Goal: Transaction & Acquisition: Purchase product/service

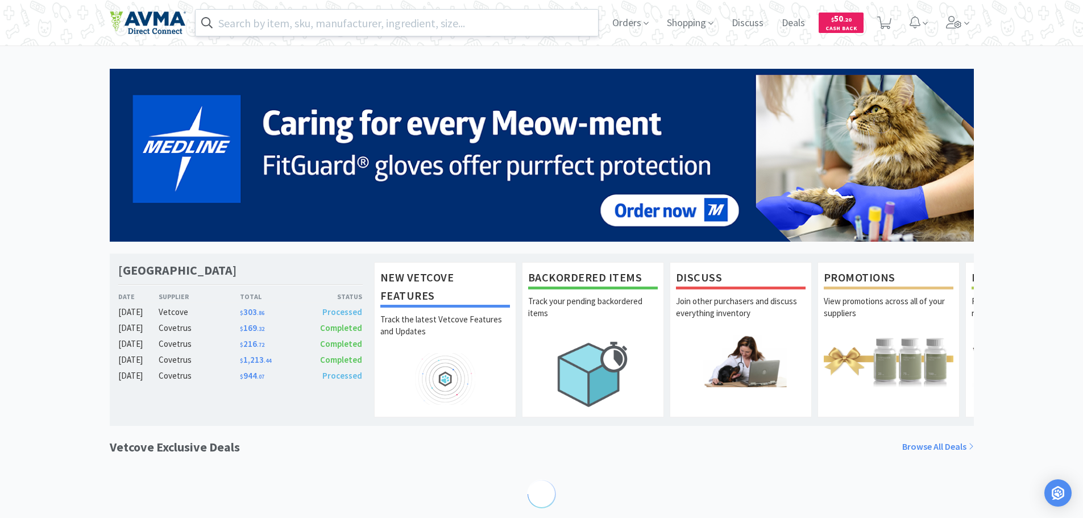
click at [265, 24] on input "text" at bounding box center [397, 23] width 403 height 26
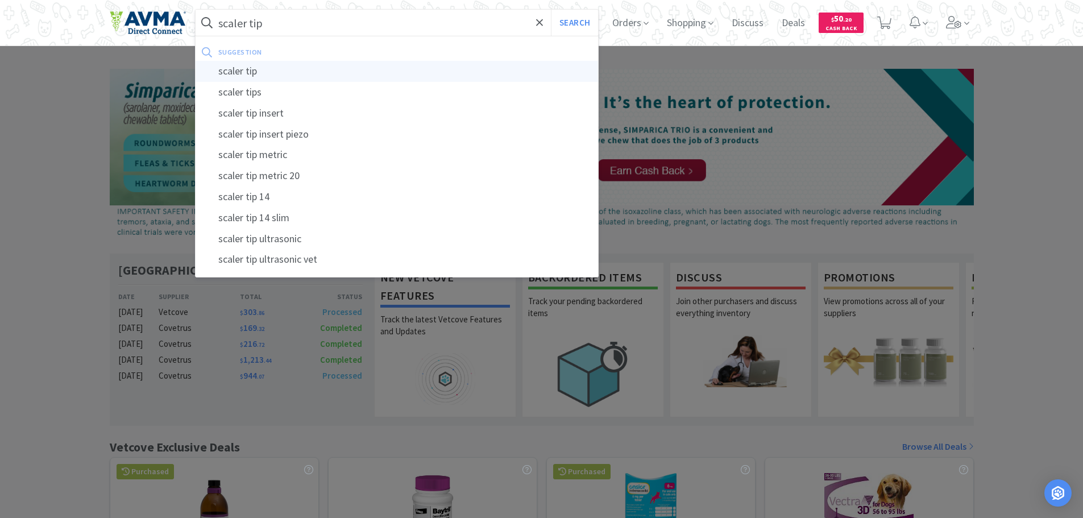
type input "scaler tip"
click at [255, 66] on div "scaler tip" at bounding box center [397, 71] width 403 height 21
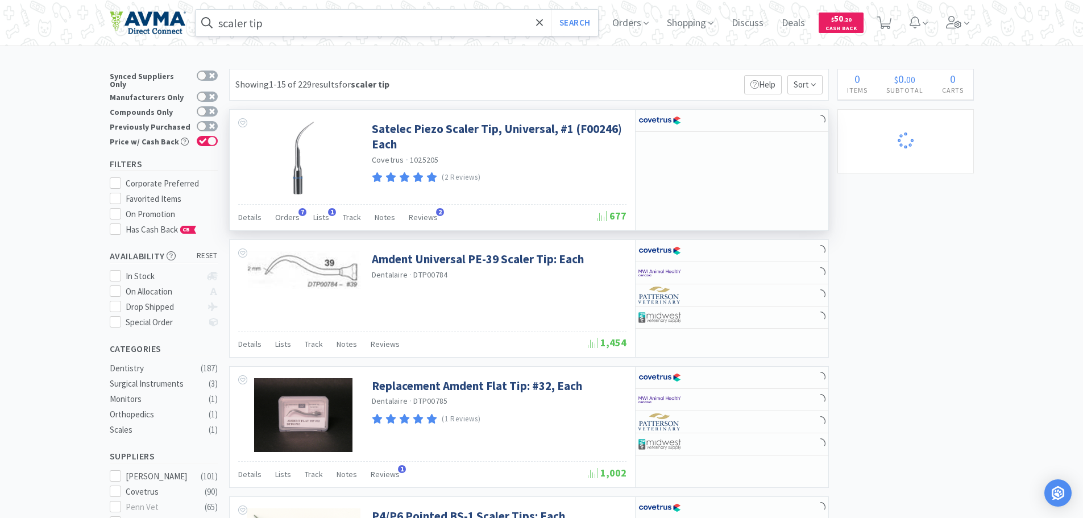
select select "2"
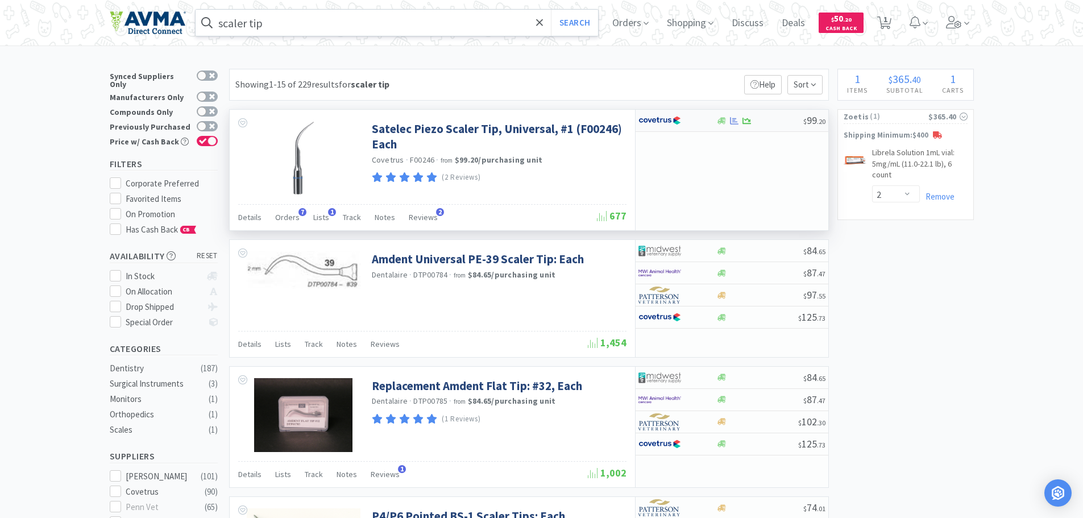
click at [771, 122] on div at bounding box center [759, 121] width 87 height 9
select select "1"
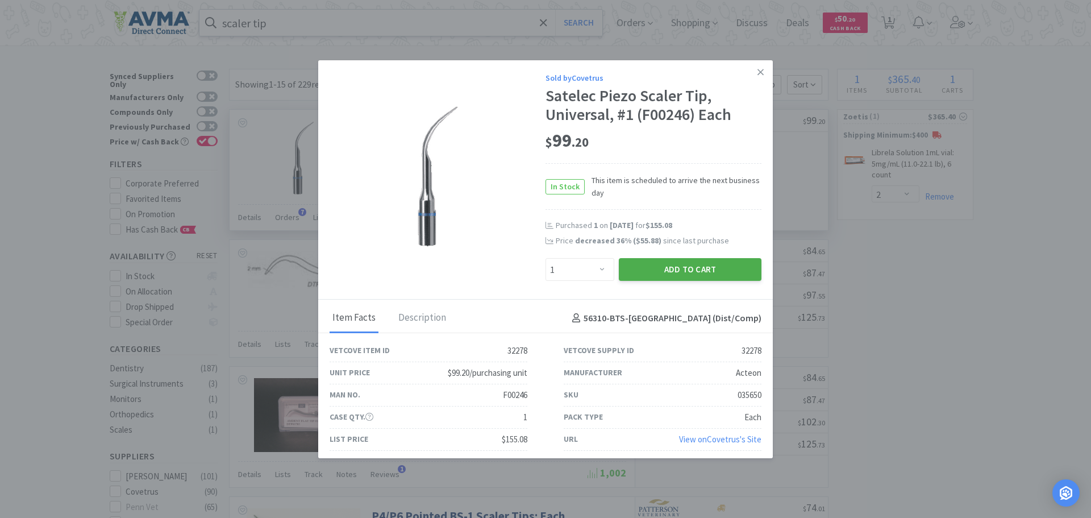
click at [680, 267] on button "Add to Cart" at bounding box center [690, 269] width 143 height 23
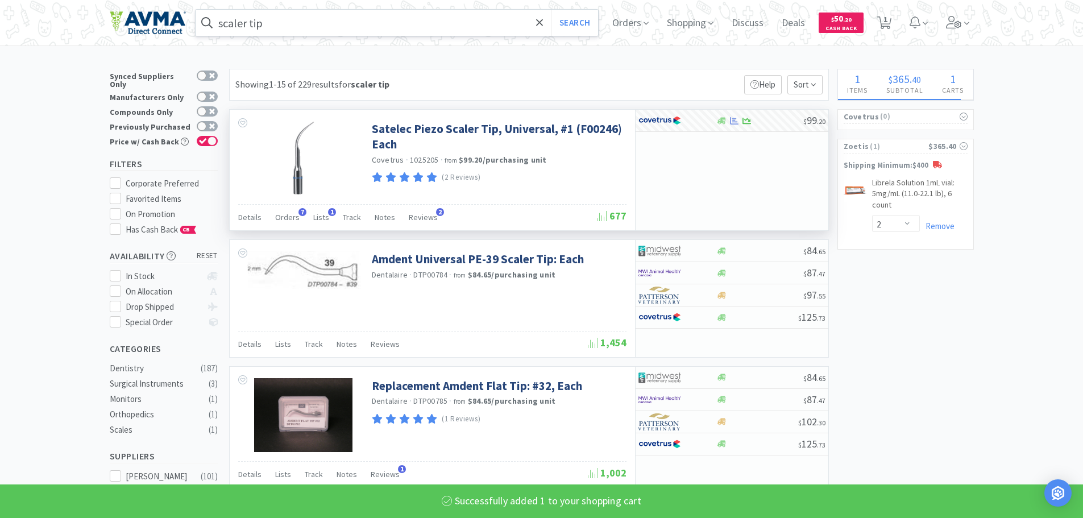
select select "1"
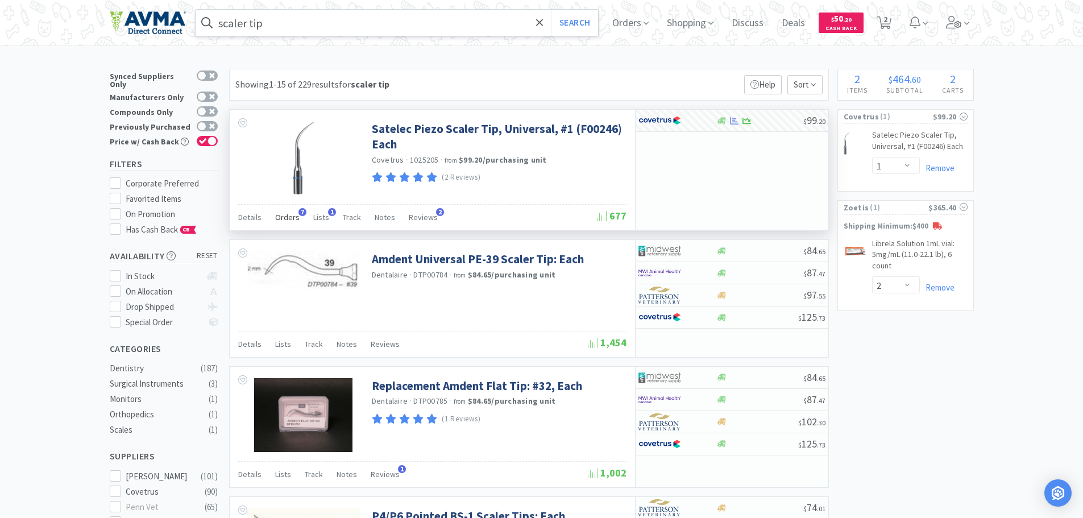
click at [285, 218] on span "Orders" at bounding box center [287, 217] width 24 height 10
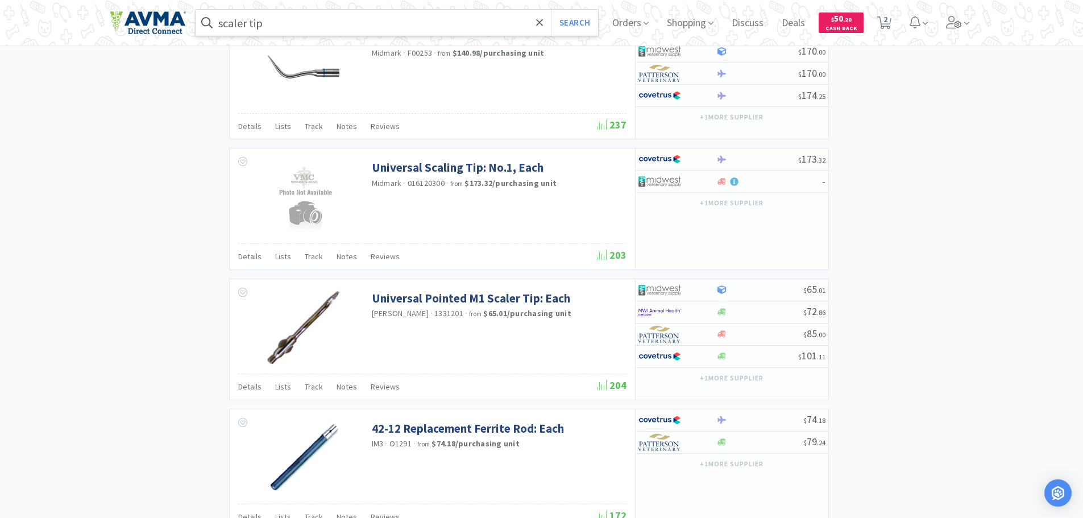
scroll to position [1183, 0]
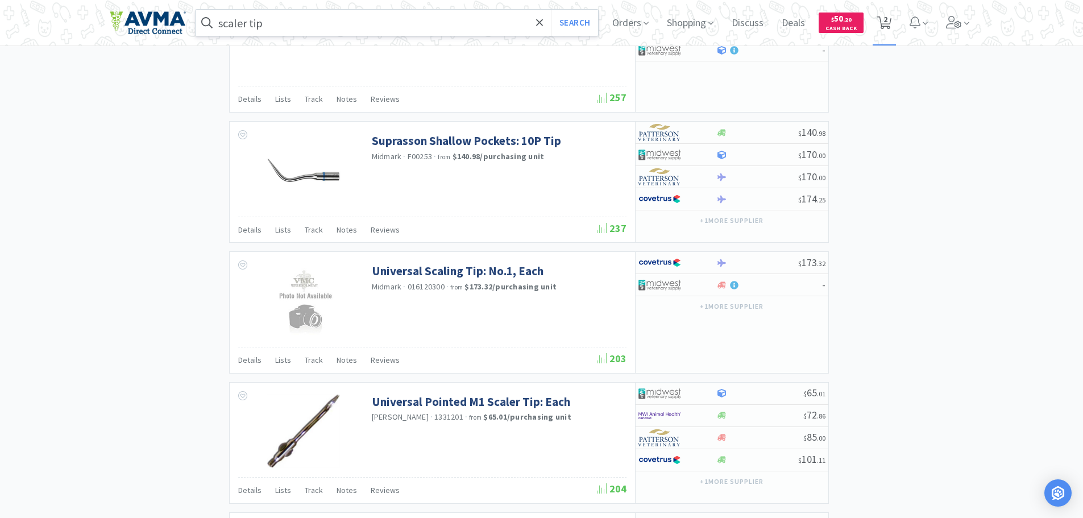
click at [887, 16] on span "2" at bounding box center [885, 19] width 4 height 45
select select "2"
select select "1"
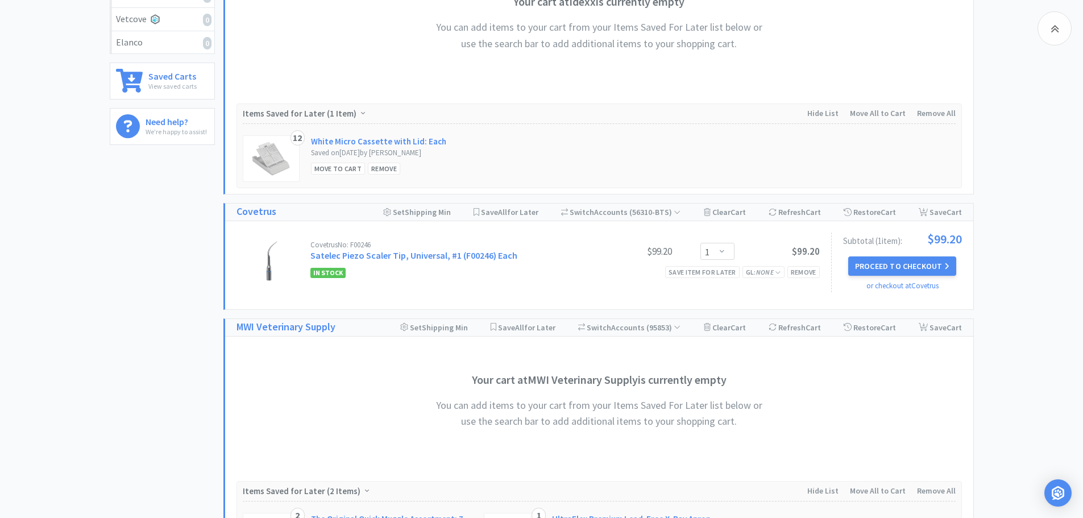
scroll to position [428, 0]
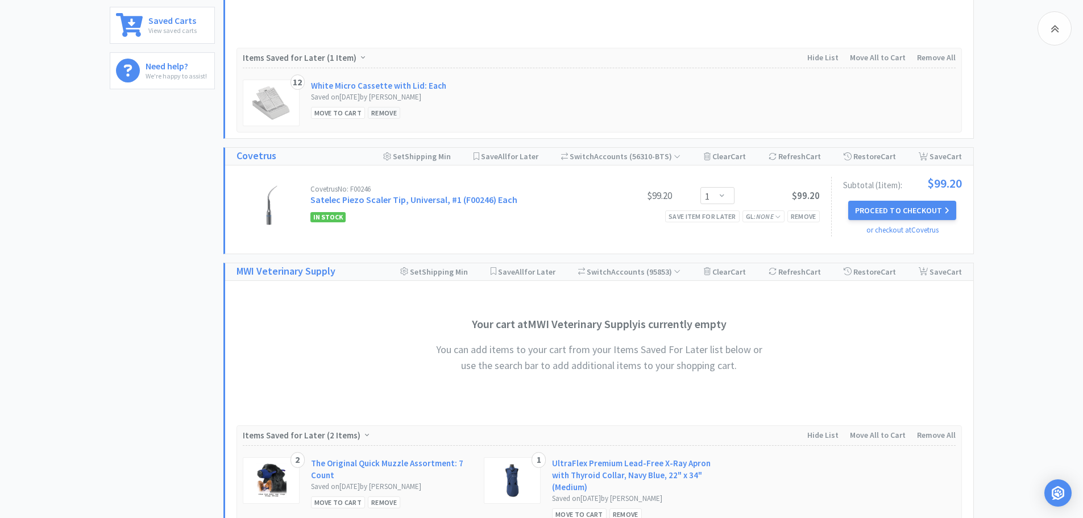
click at [378, 114] on div "Remove" at bounding box center [384, 113] width 32 height 12
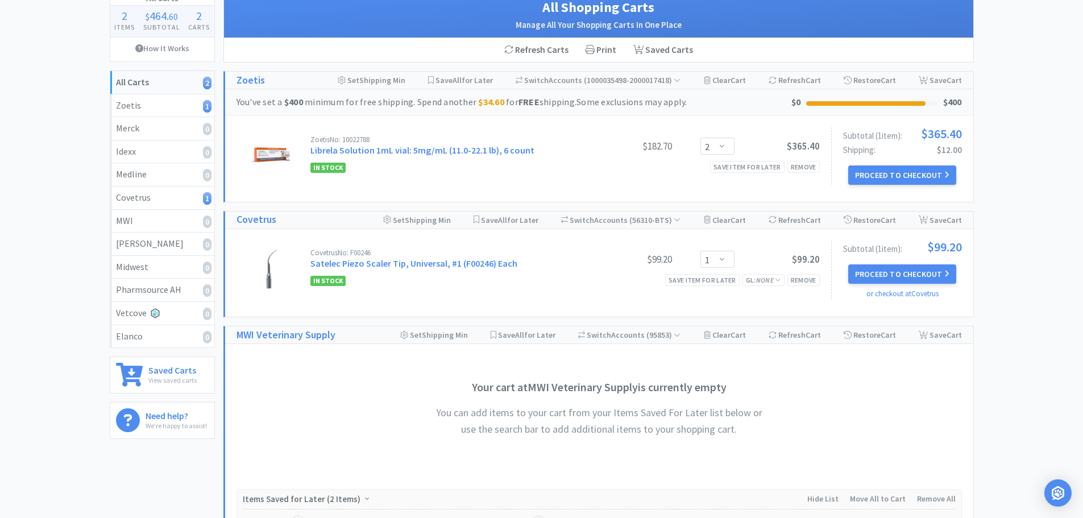
scroll to position [47, 0]
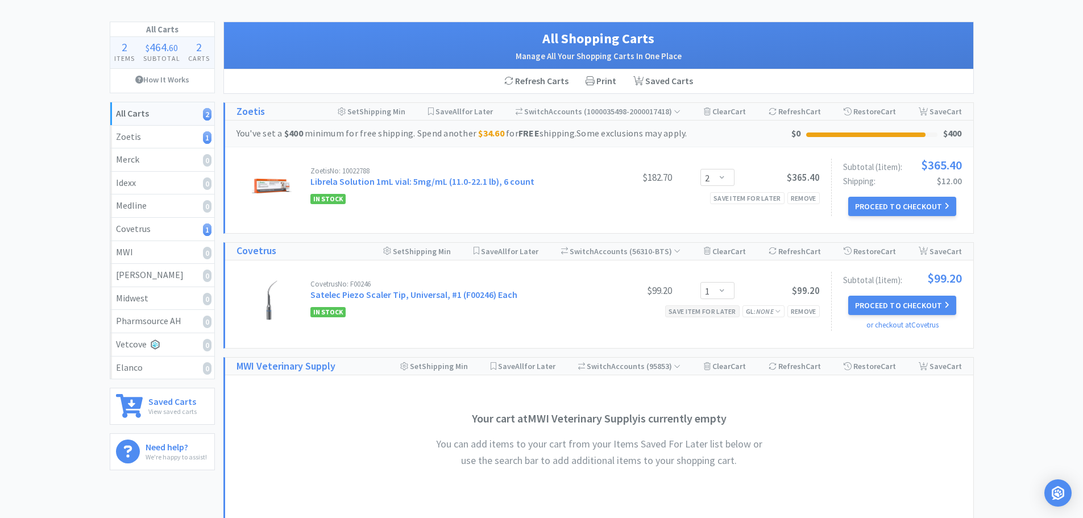
click at [693, 312] on div "Save item for later" at bounding box center [702, 311] width 74 height 12
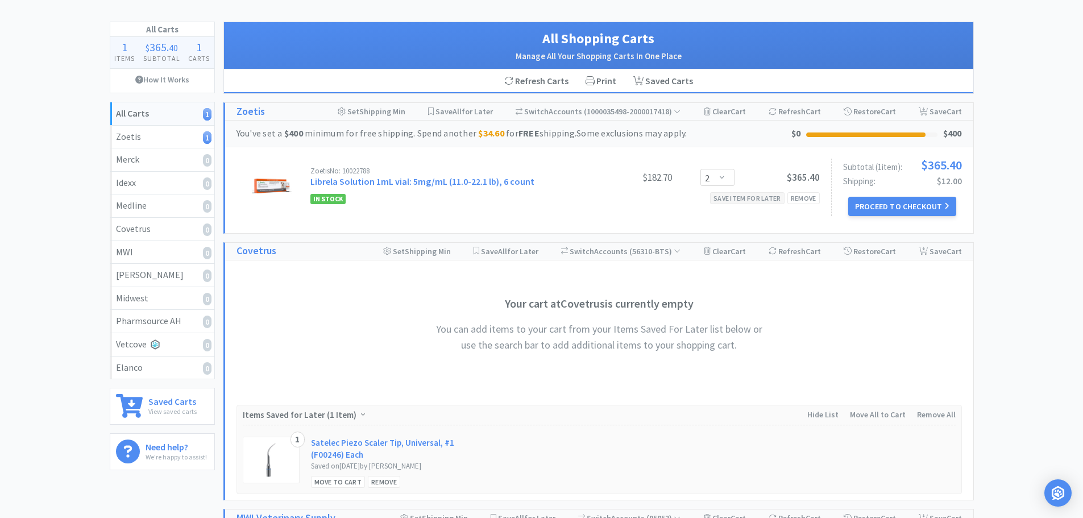
click at [744, 200] on div "Save item for later" at bounding box center [747, 198] width 74 height 12
